Goal: Complete application form

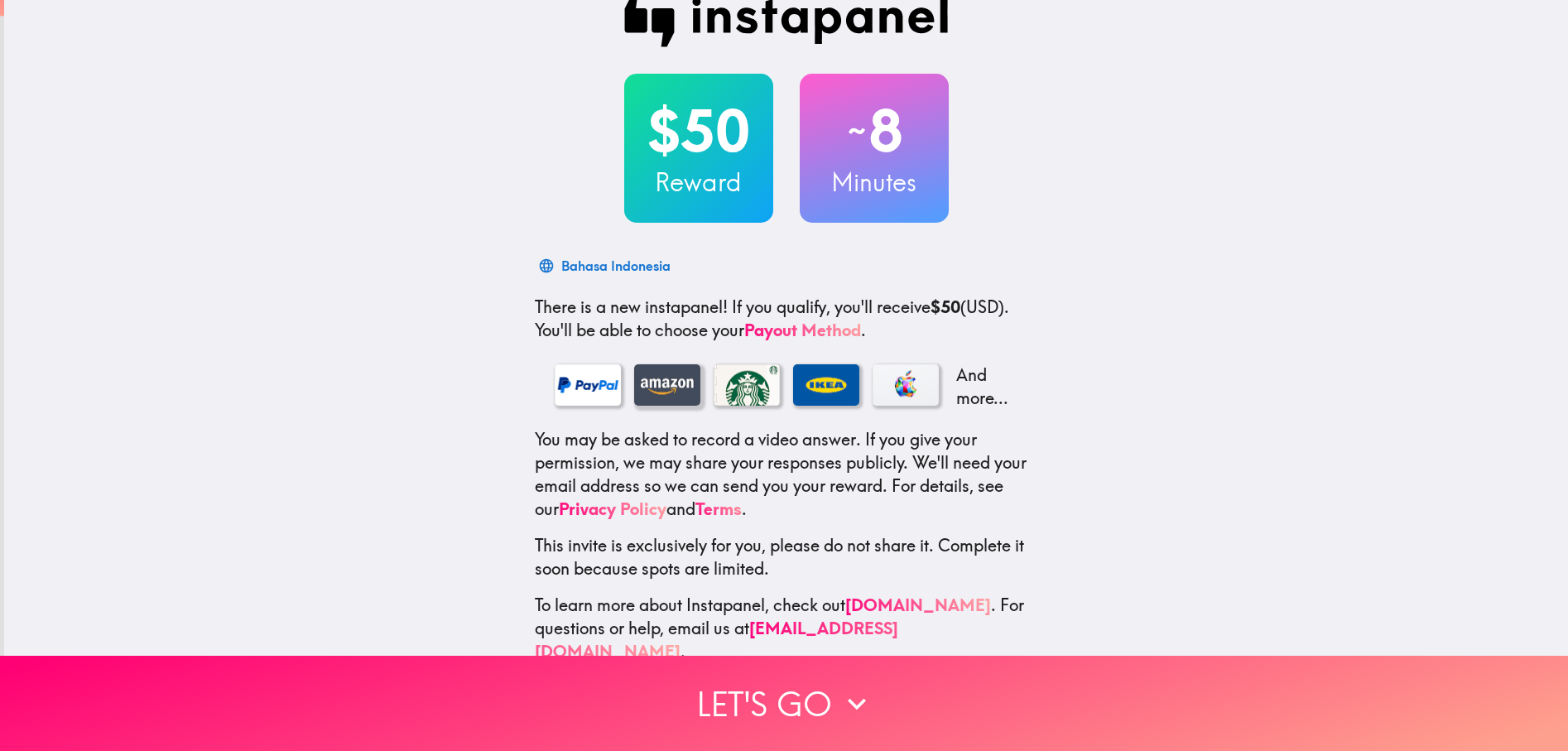
scroll to position [56, 0]
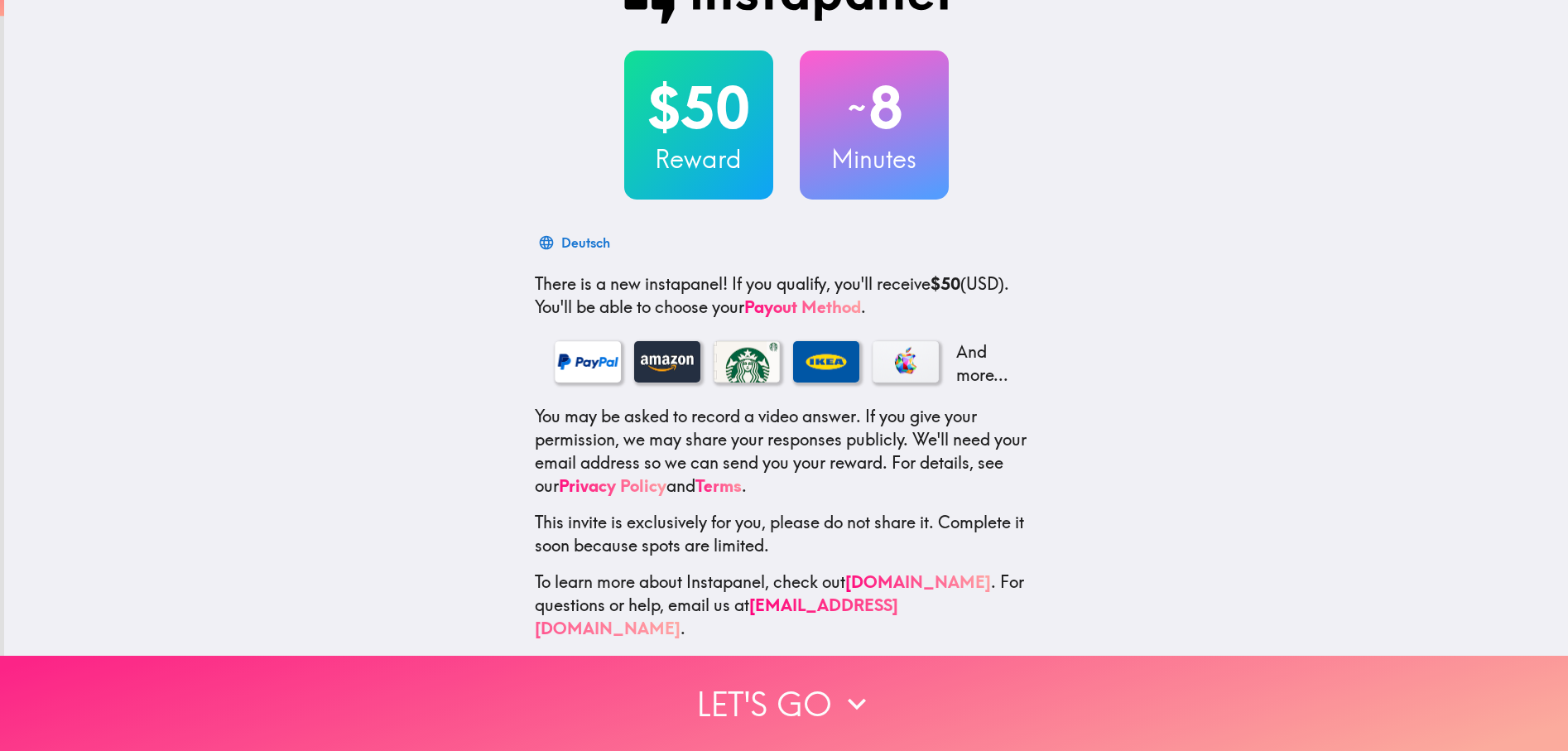
click at [776, 687] on button "Let's go" at bounding box center [784, 703] width 1568 height 95
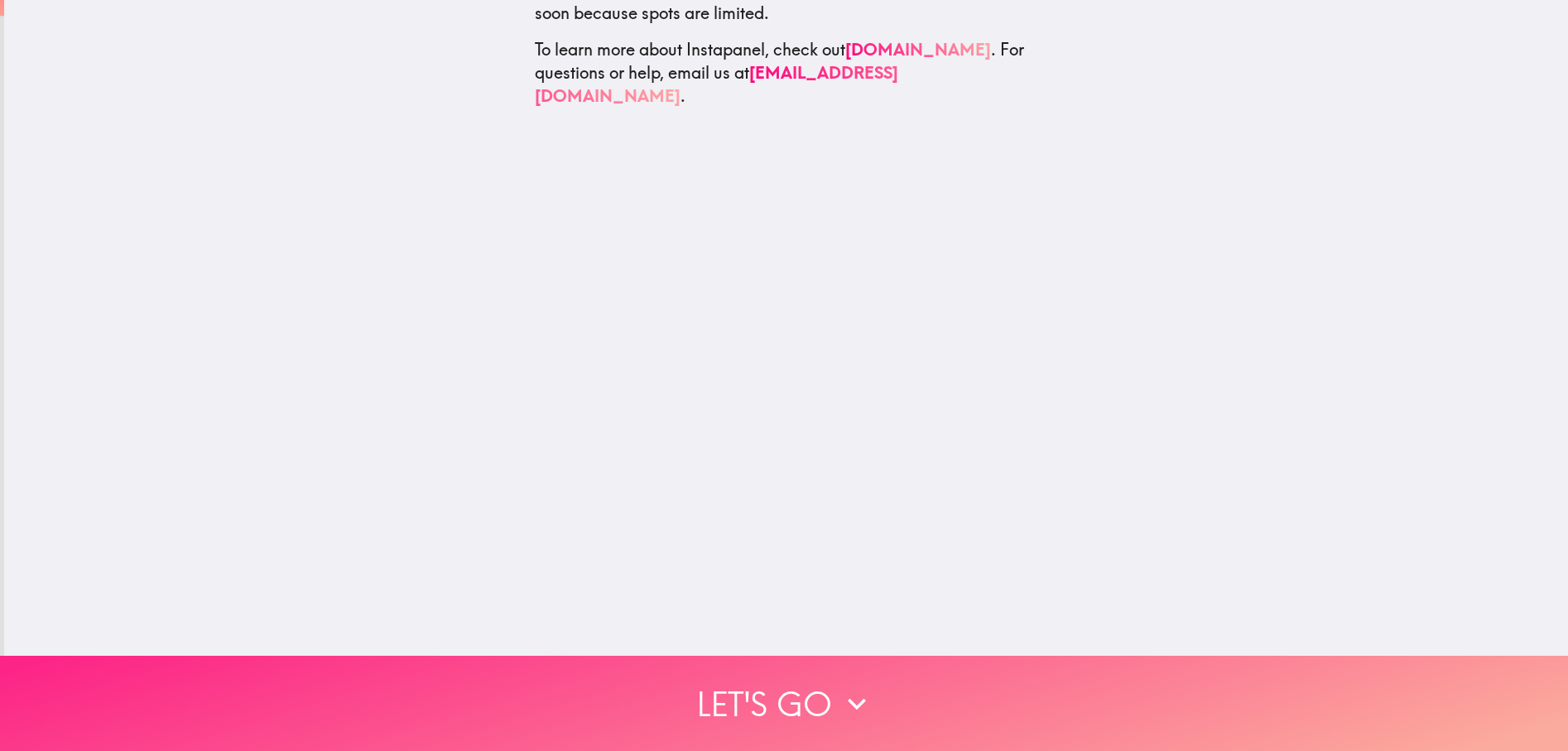
scroll to position [0, 0]
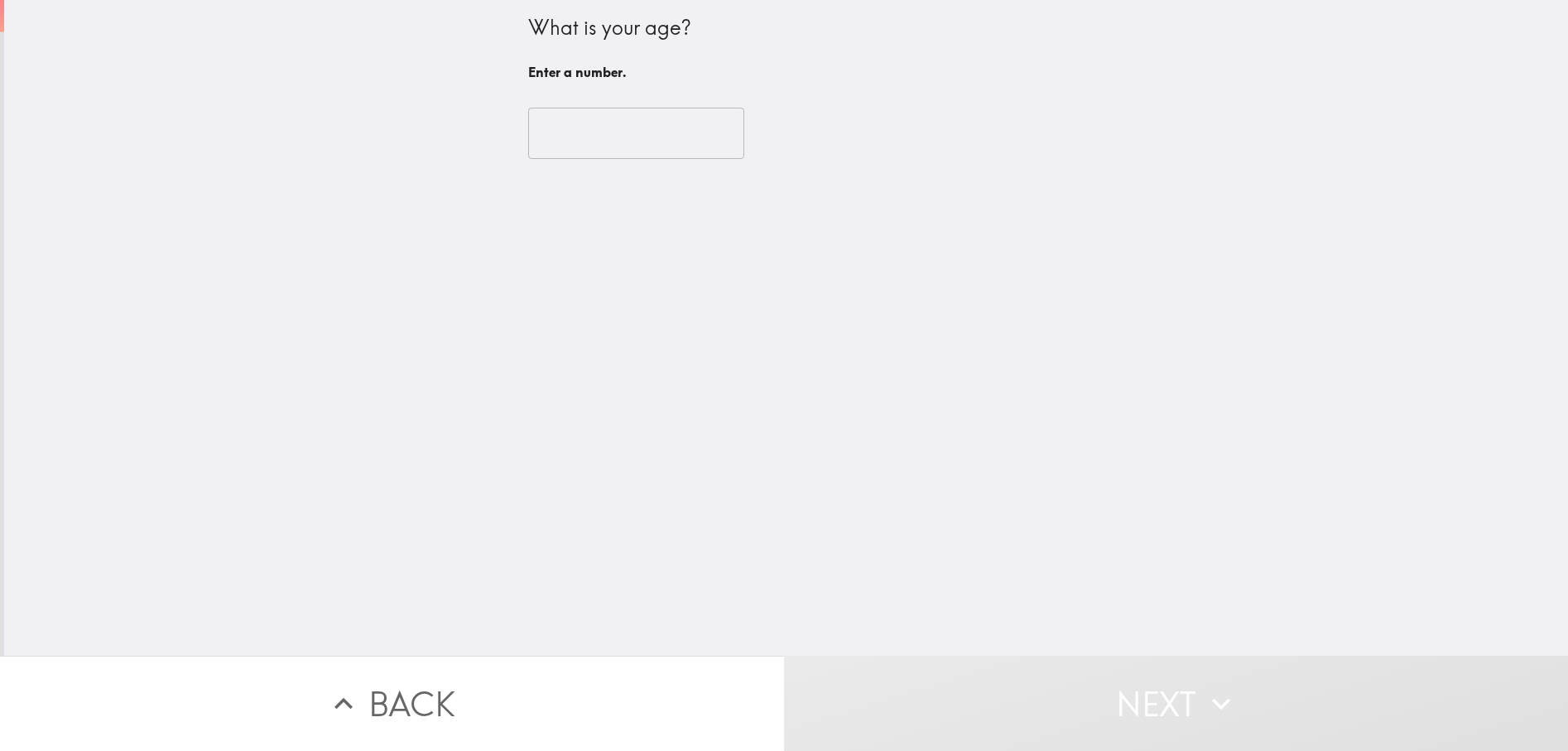
click at [585, 145] on input "number" at bounding box center [636, 133] width 216 height 52
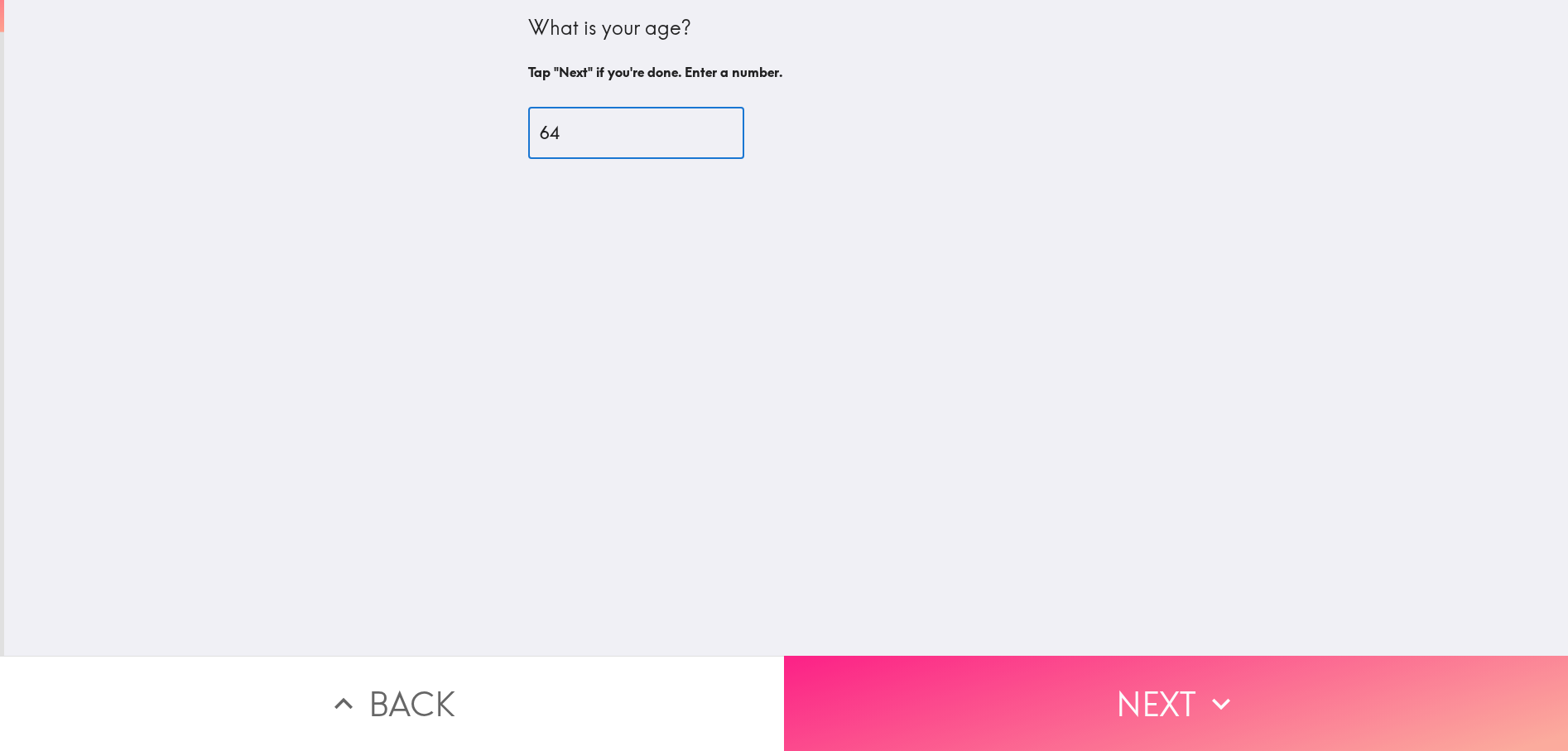
type input "64"
click at [1275, 682] on button "Next" at bounding box center [1177, 703] width 784 height 95
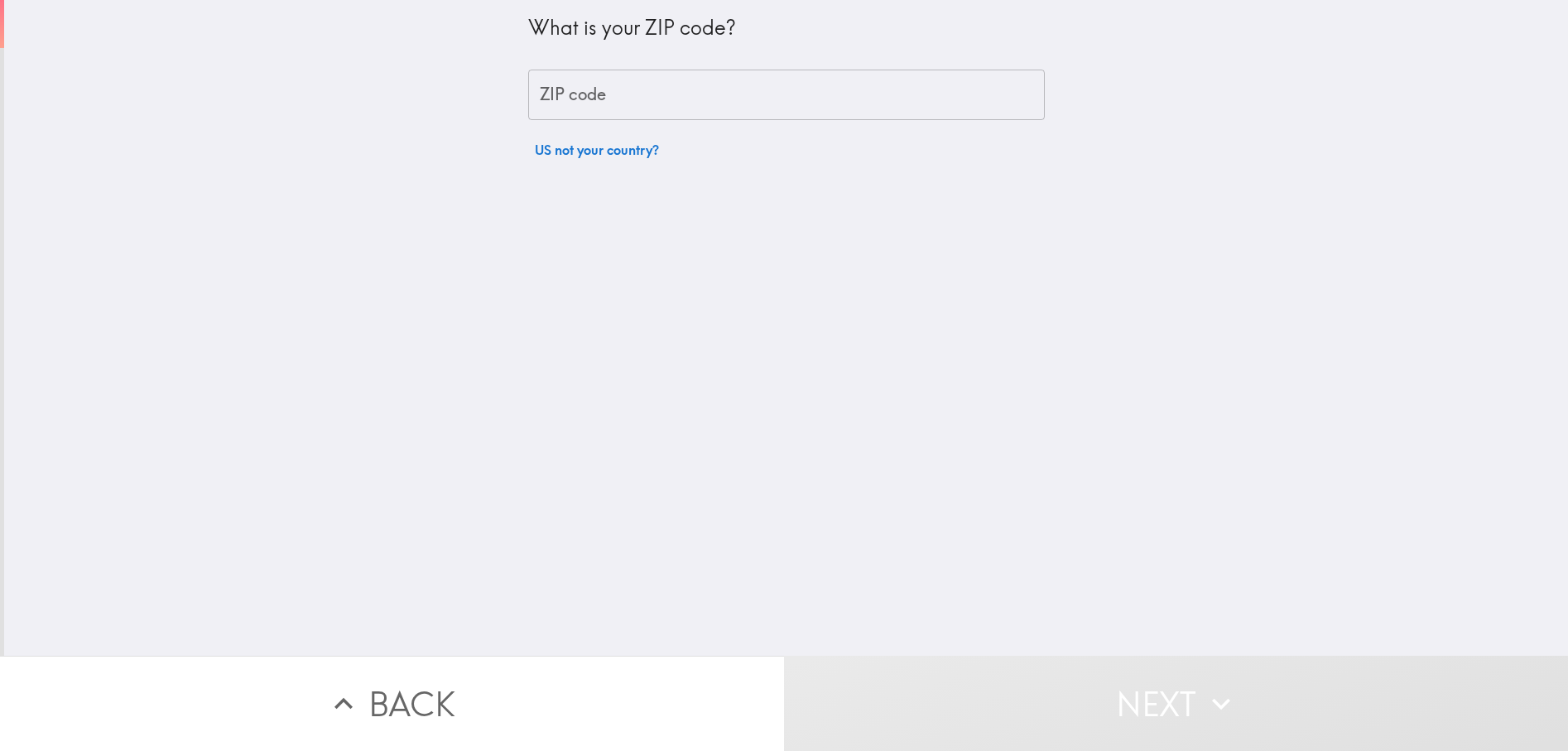
drag, startPoint x: 636, startPoint y: 88, endPoint x: 695, endPoint y: 106, distance: 61.7
click at [636, 88] on input "ZIP code" at bounding box center [786, 96] width 517 height 52
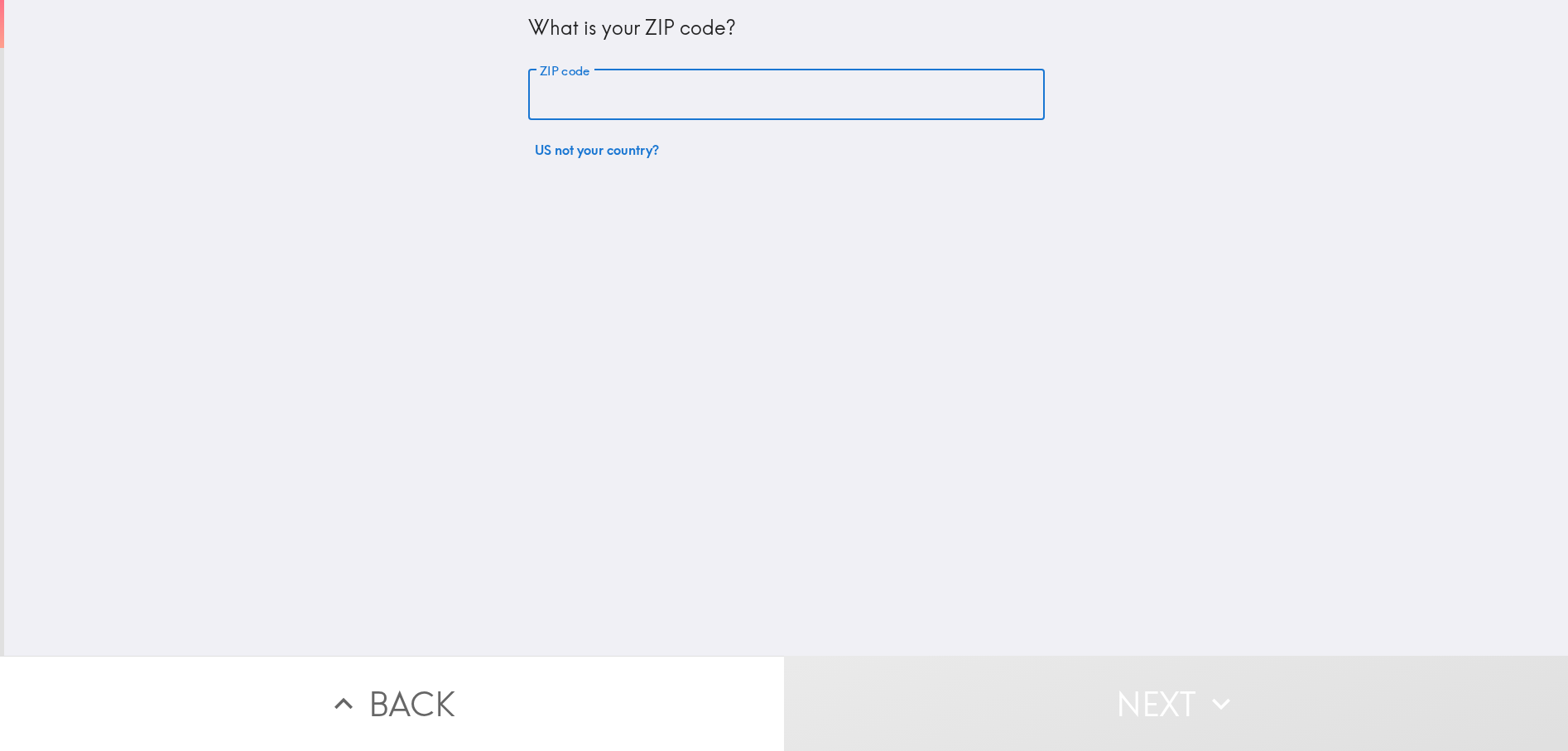
type input "34609"
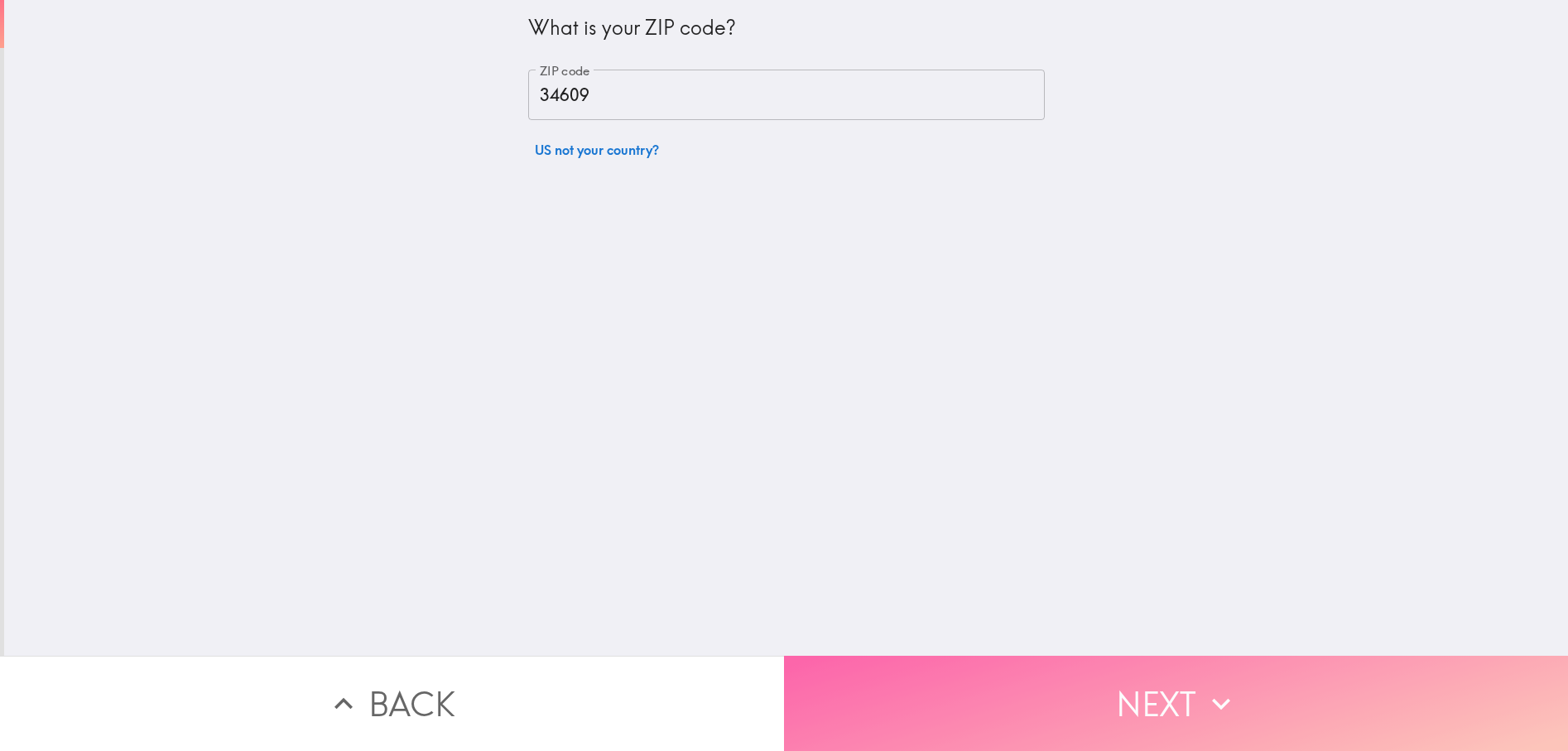
click at [1101, 692] on button "Next" at bounding box center [1177, 703] width 784 height 95
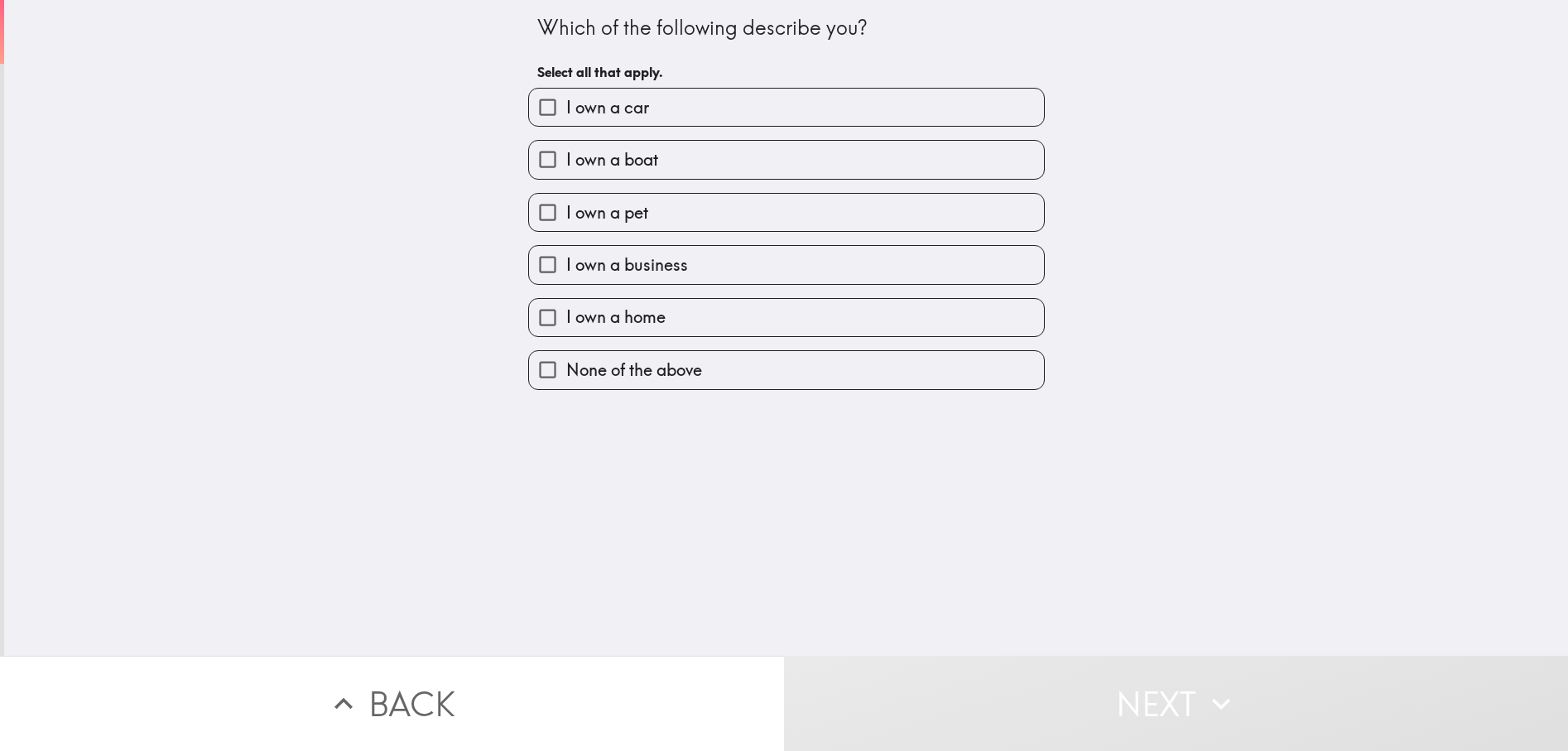
click at [529, 109] on input "I own a car" at bounding box center [548, 106] width 37 height 37
checkbox input "true"
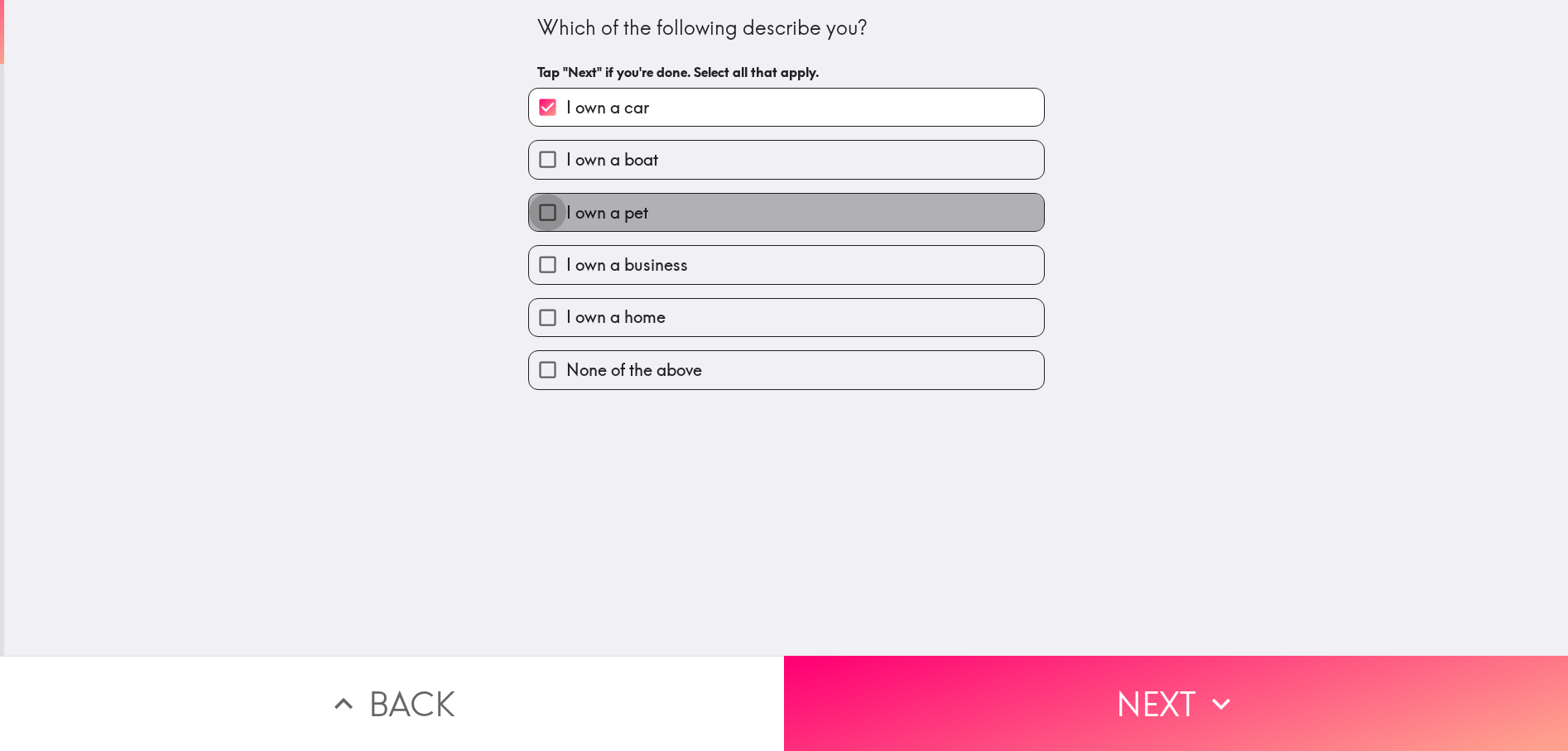
click at [537, 211] on input "I own a pet" at bounding box center [548, 212] width 37 height 37
checkbox input "true"
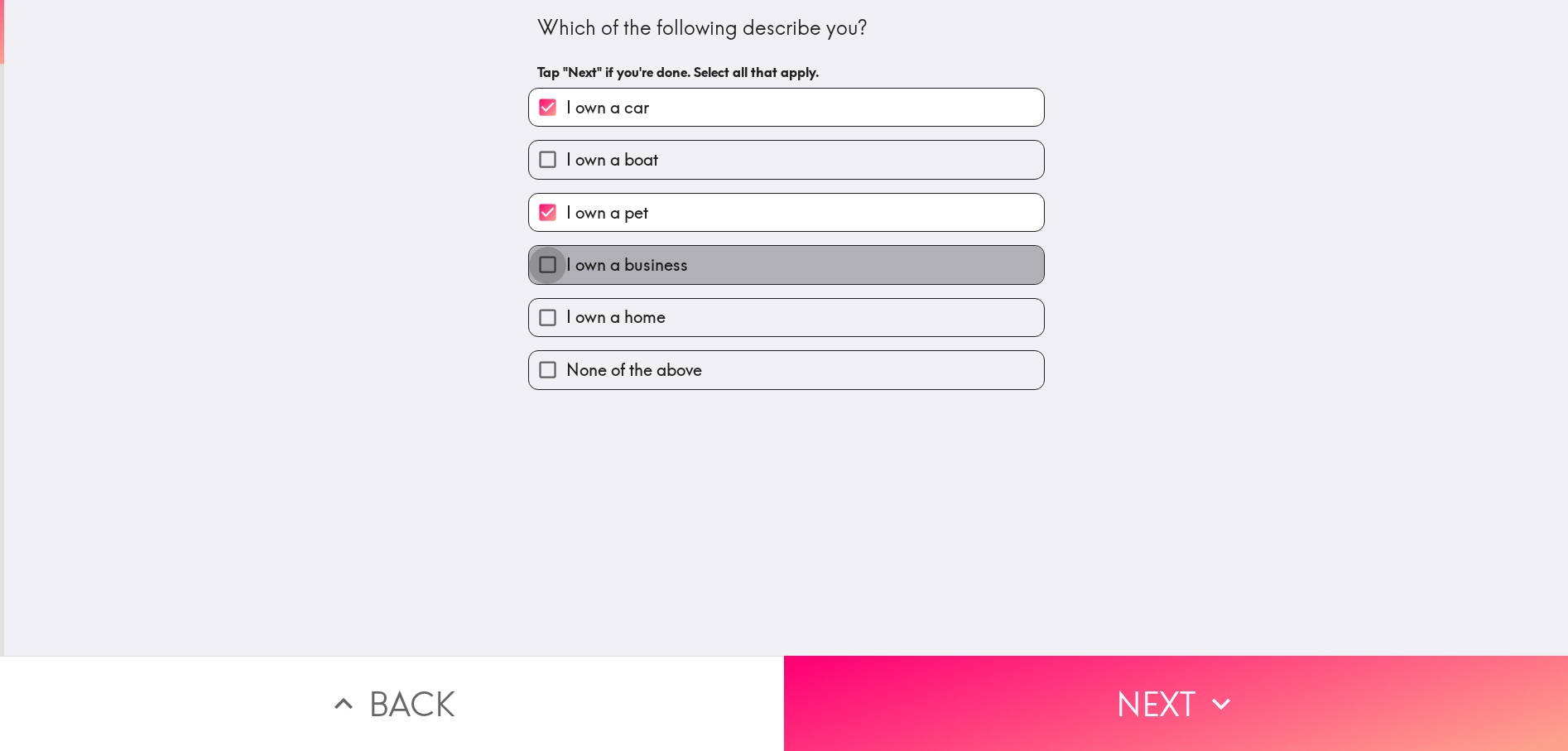
click at [529, 258] on input "I own a business" at bounding box center [548, 264] width 37 height 37
checkbox input "true"
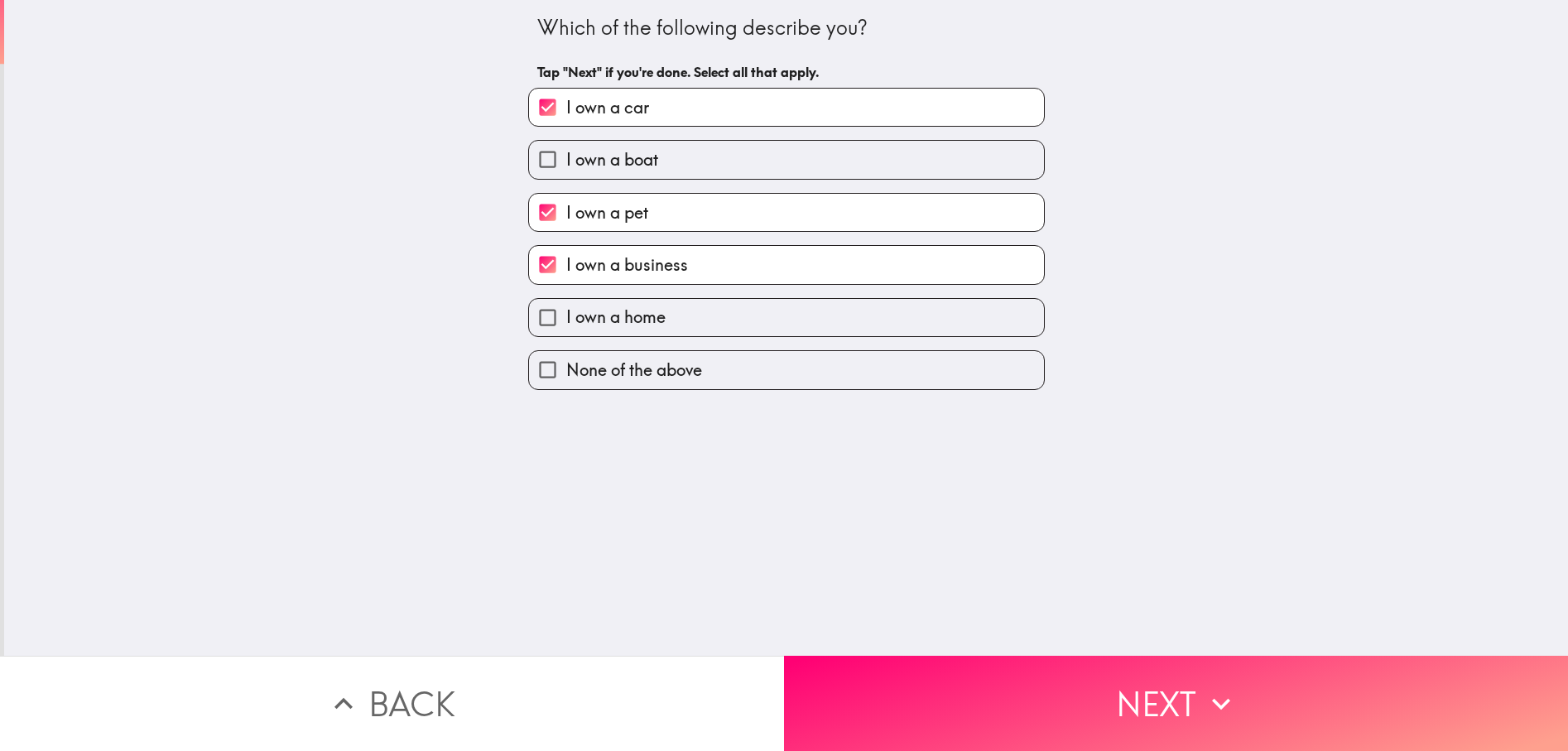
click at [533, 318] on input "I own a home" at bounding box center [548, 317] width 37 height 37
checkbox input "true"
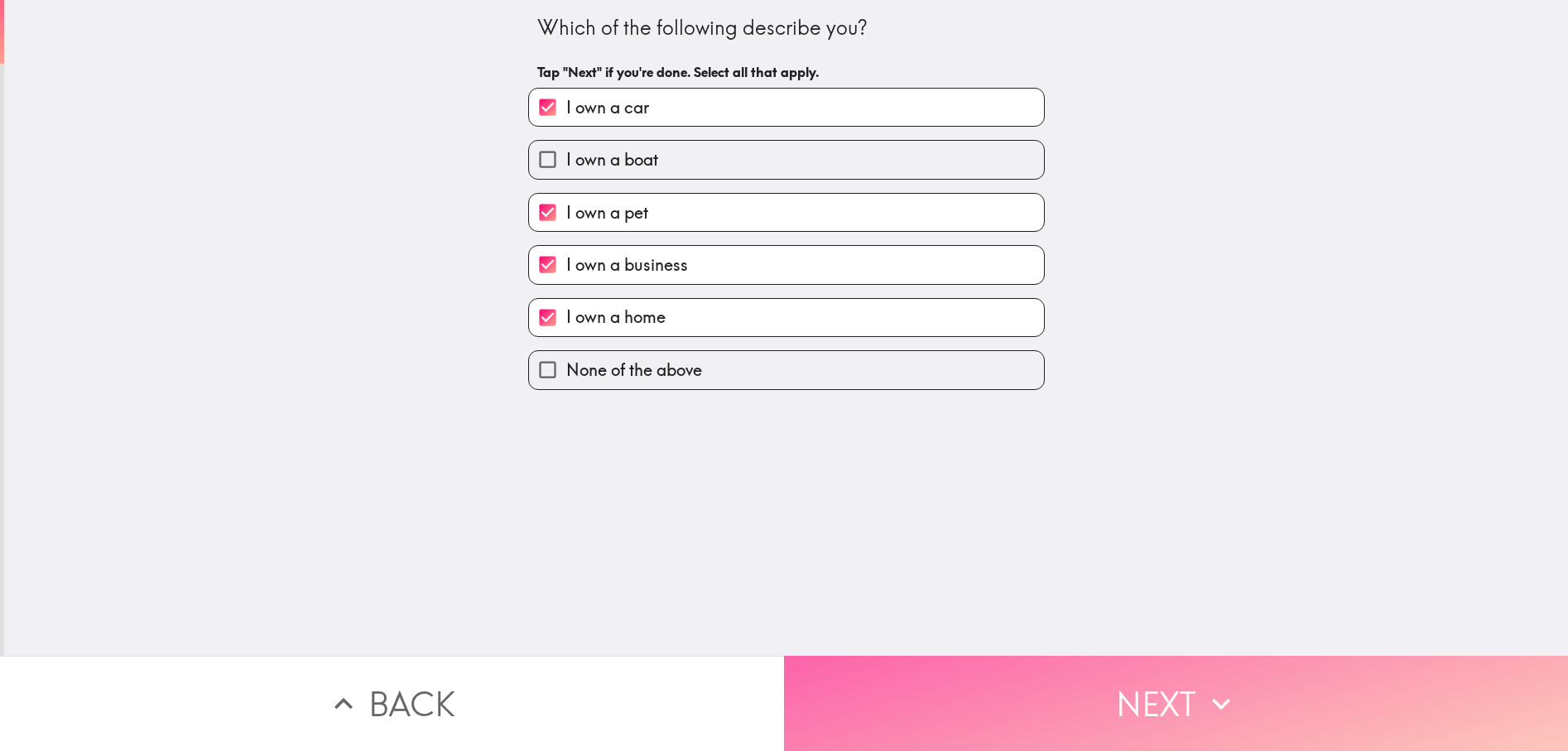
click at [1192, 704] on button "Next" at bounding box center [1177, 703] width 784 height 95
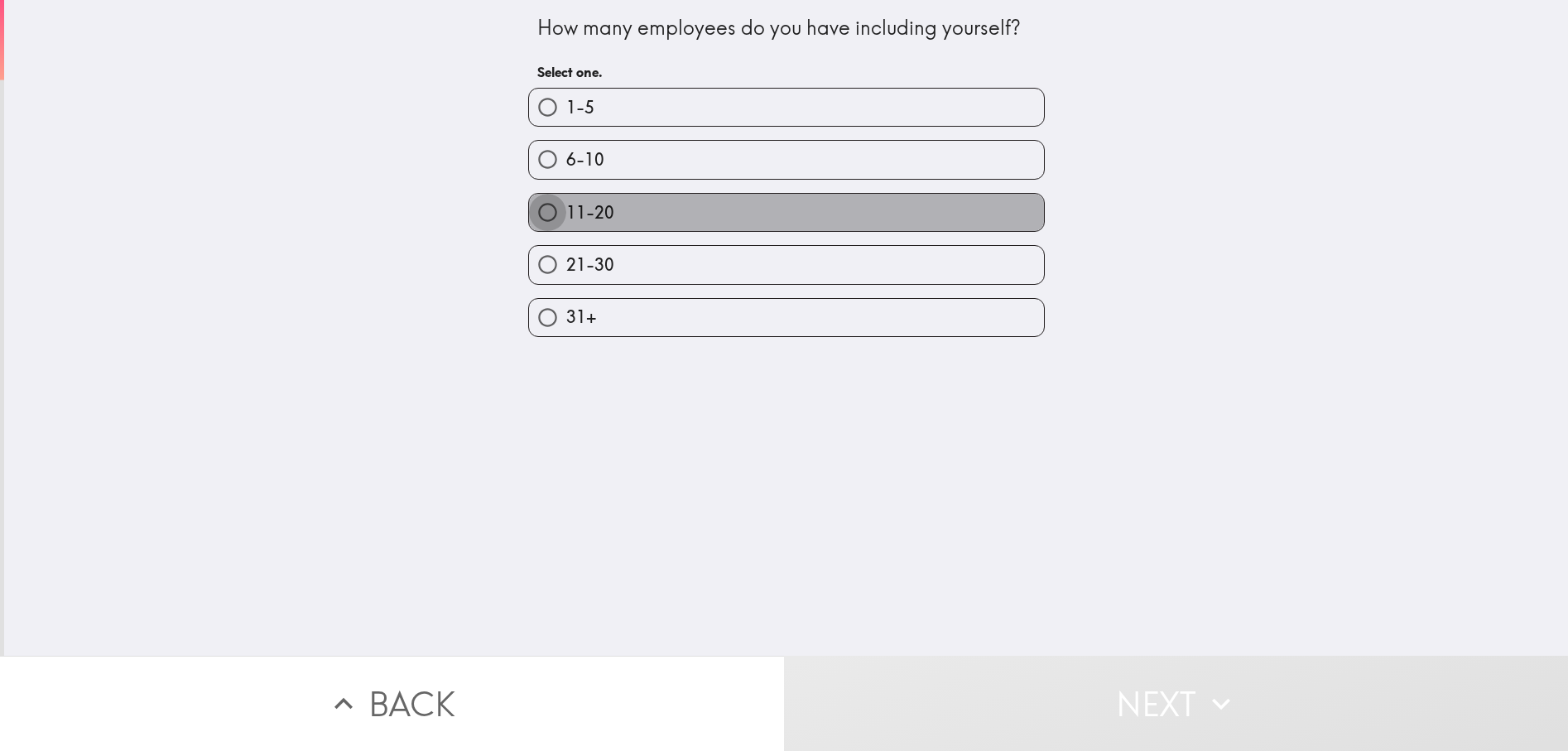
click at [538, 208] on input "11-20" at bounding box center [548, 212] width 37 height 37
radio input "true"
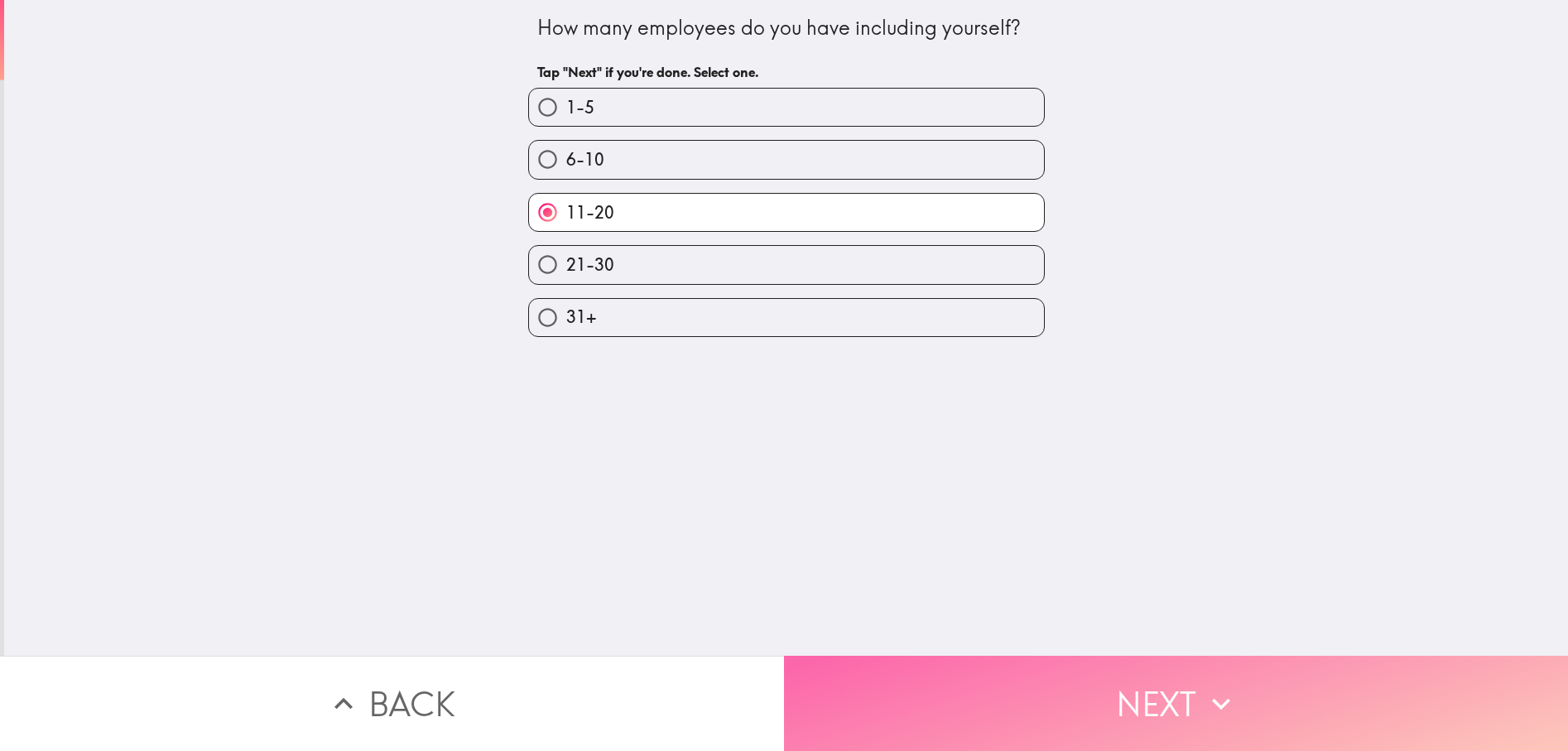
click at [1158, 700] on button "Next" at bounding box center [1177, 703] width 784 height 95
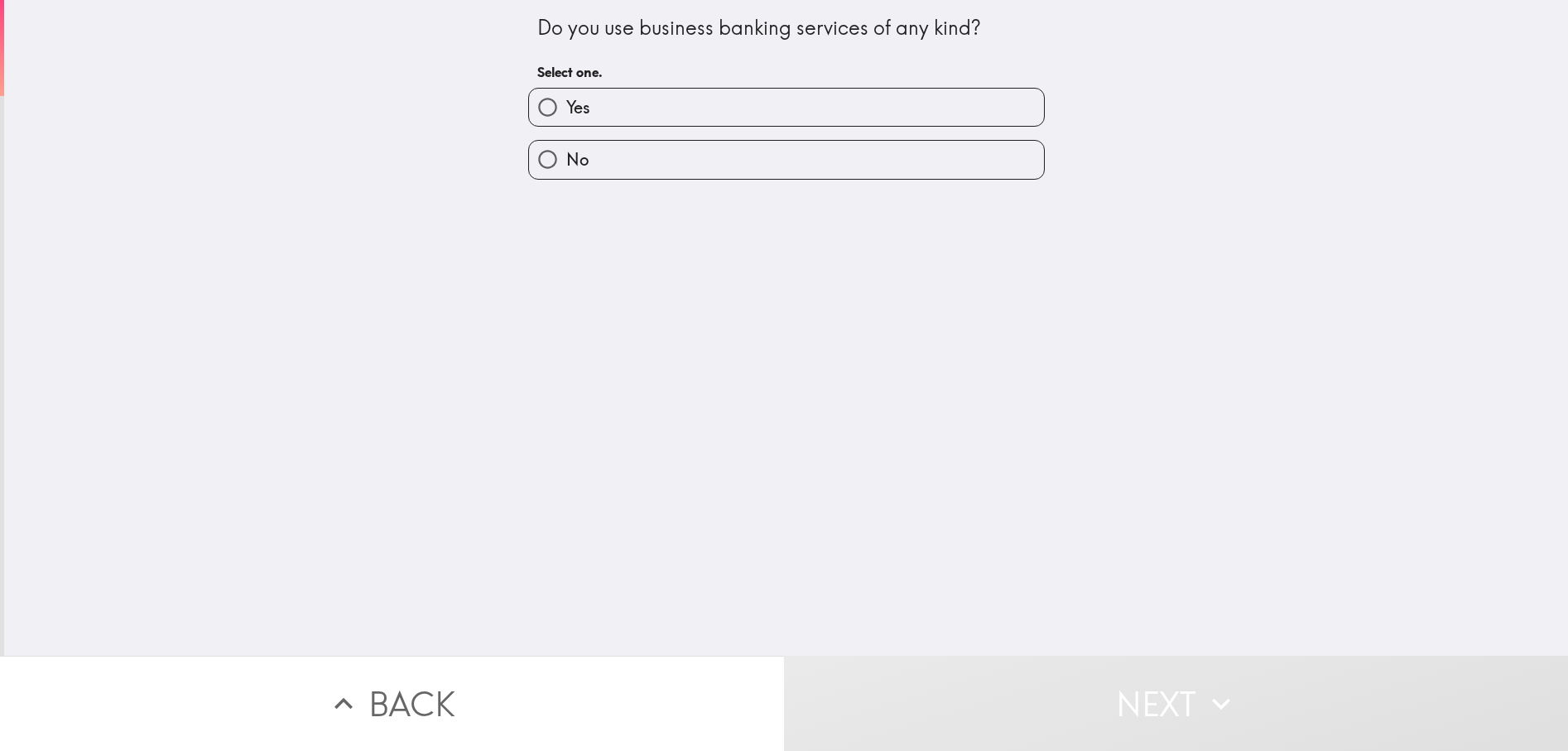
click at [531, 111] on input "Yes" at bounding box center [548, 106] width 37 height 37
radio input "true"
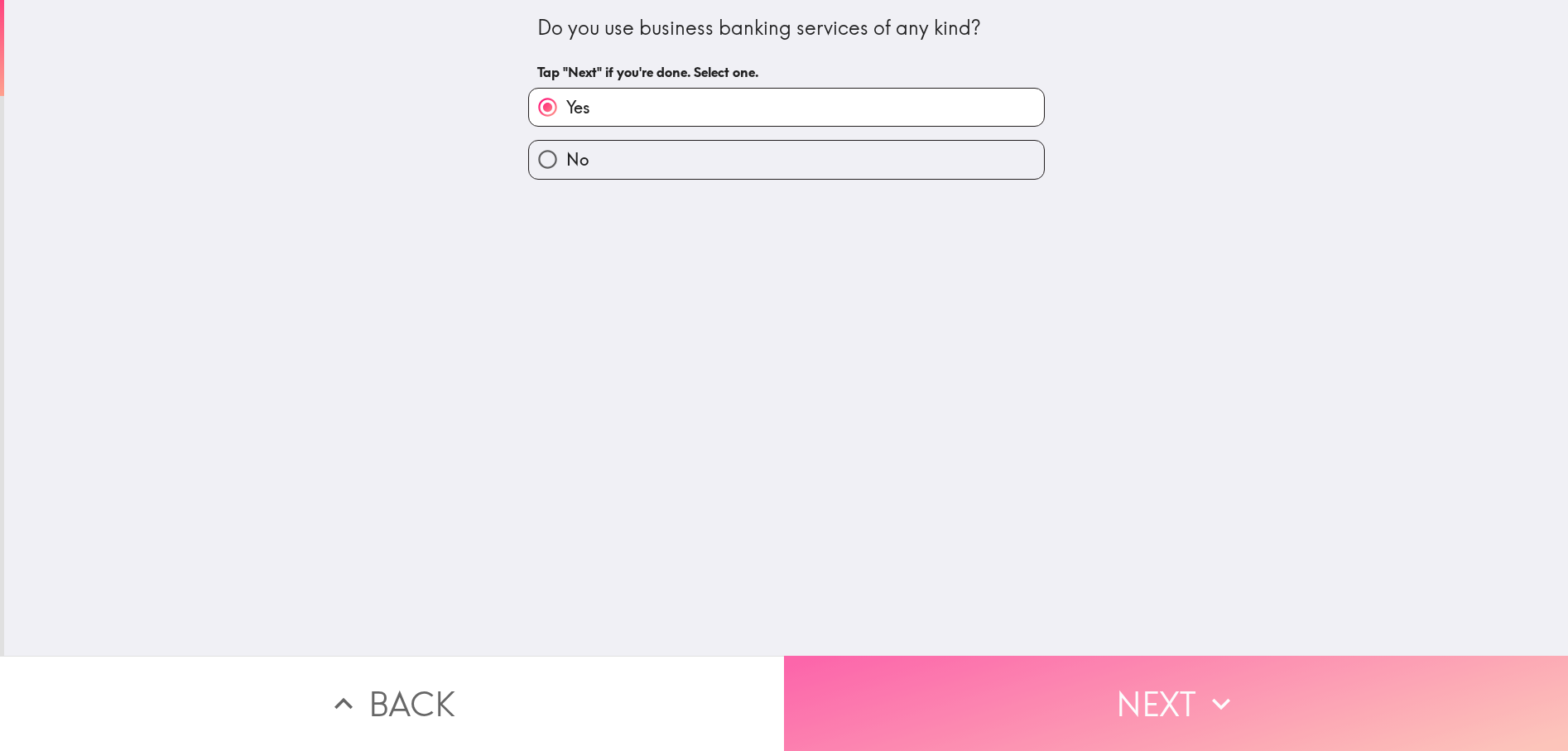
click at [1135, 688] on button "Next" at bounding box center [1177, 703] width 784 height 95
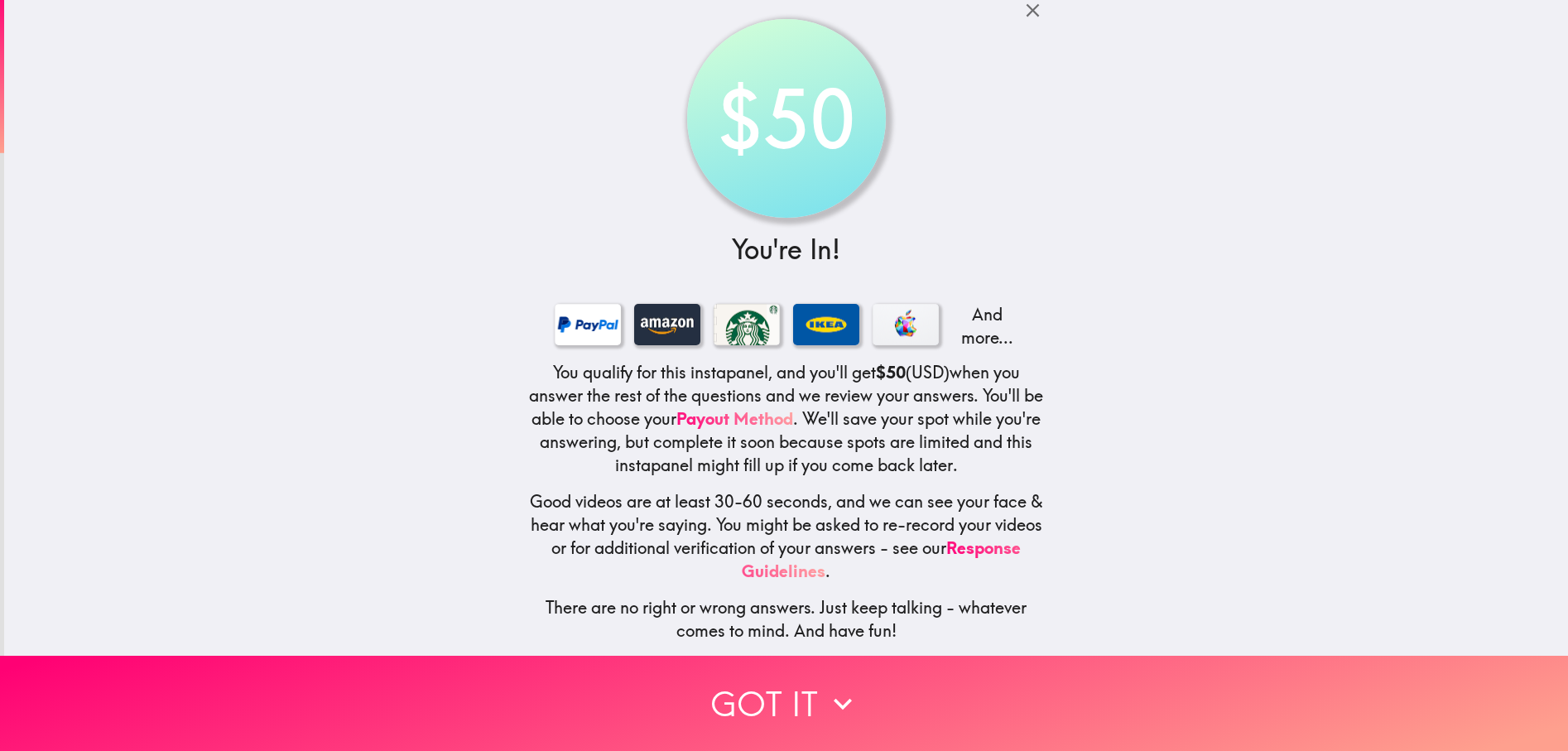
scroll to position [20, 0]
